Goal: Obtain resource: Obtain resource

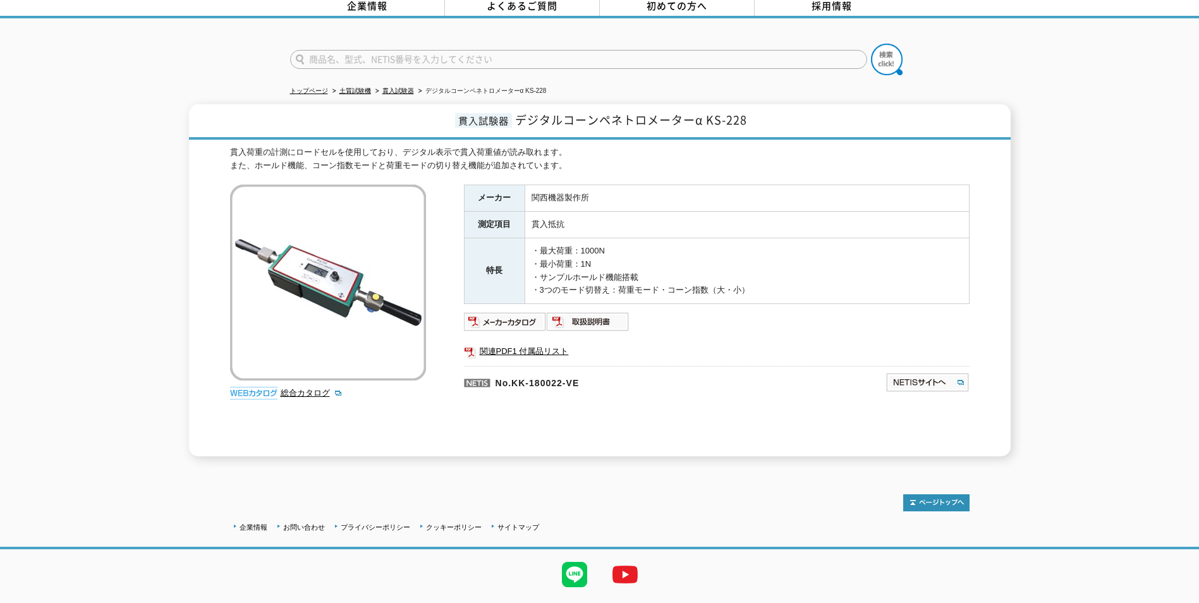
scroll to position [89, 0]
